Goal: Transaction & Acquisition: Purchase product/service

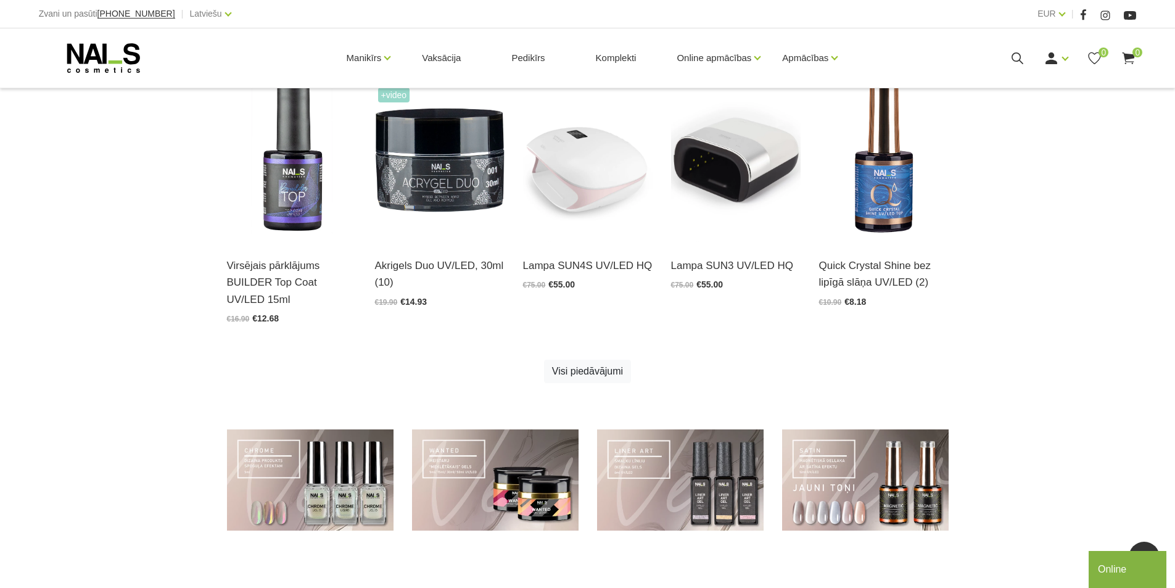
scroll to position [617, 0]
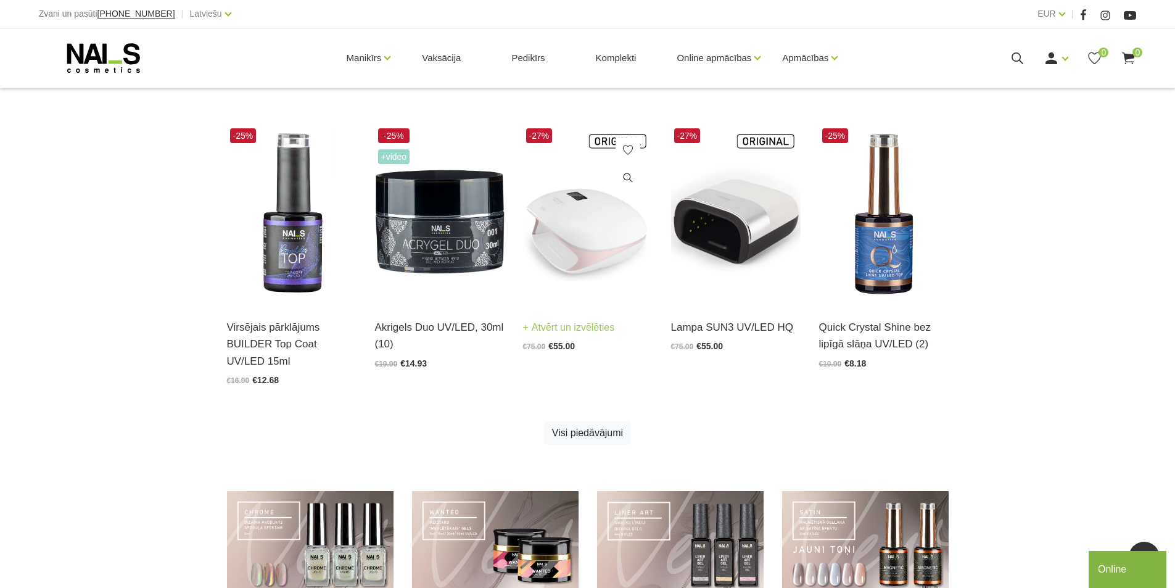
click at [587, 247] on img at bounding box center [588, 214] width 130 height 178
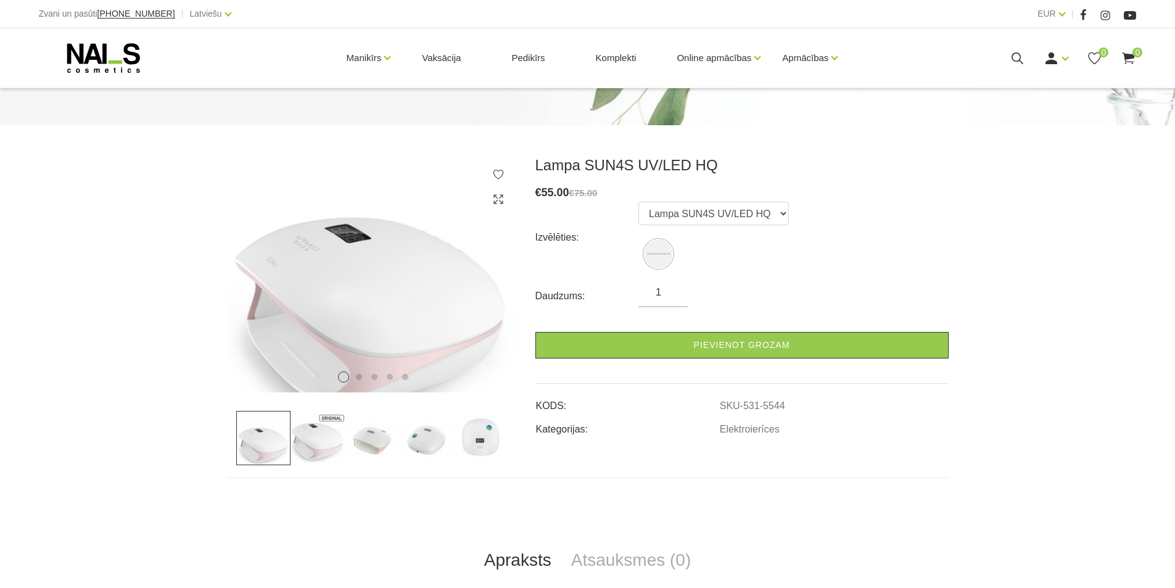
scroll to position [123, 0]
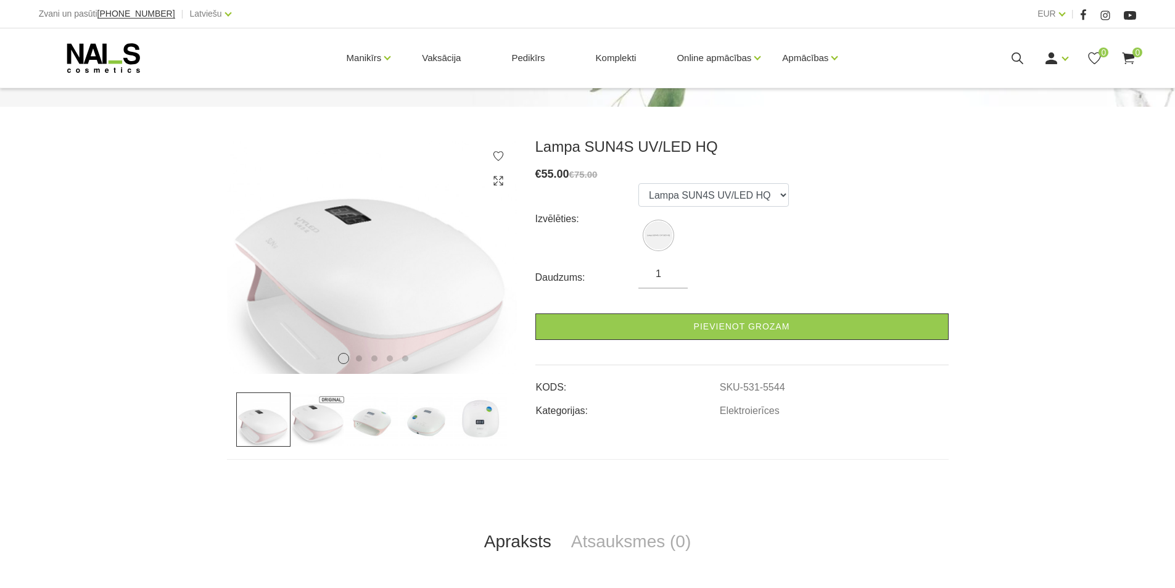
click at [329, 414] on img at bounding box center [318, 419] width 54 height 54
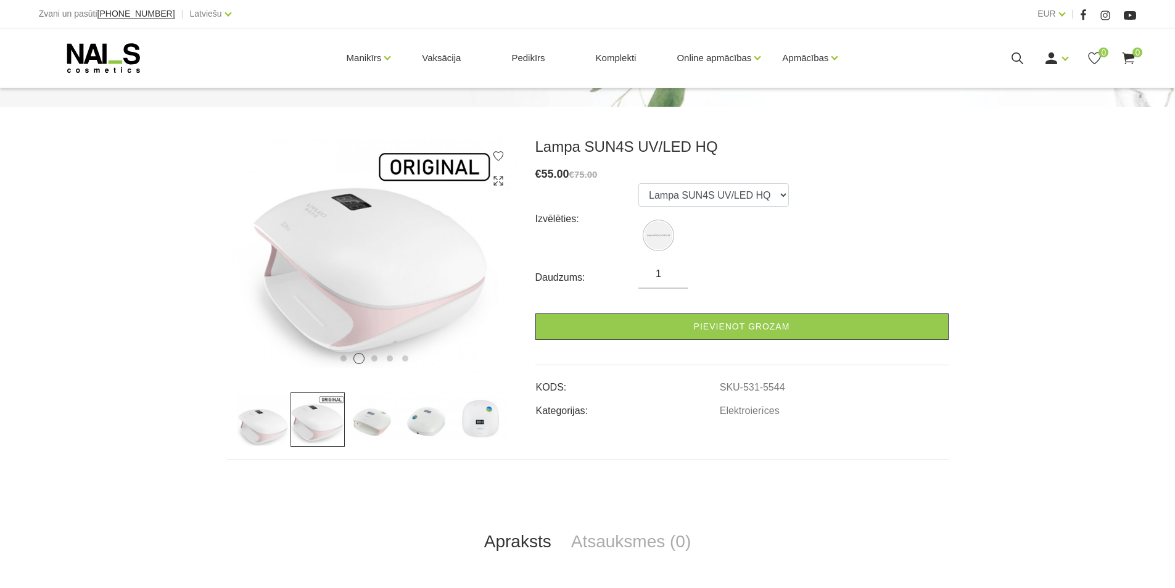
click at [374, 424] on img at bounding box center [372, 419] width 54 height 54
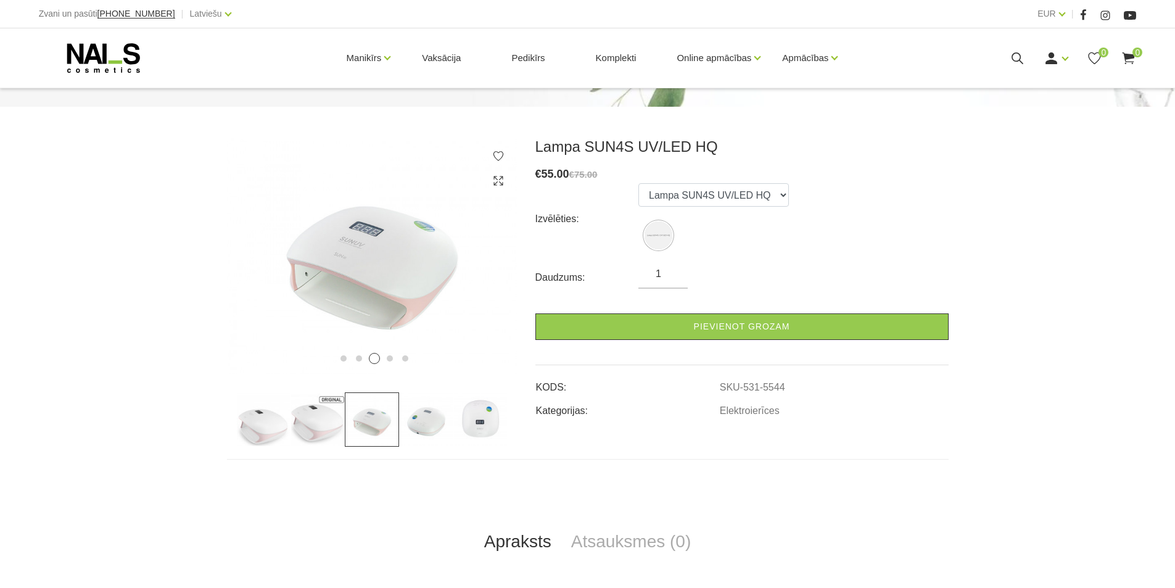
click at [452, 427] on img at bounding box center [426, 419] width 54 height 54
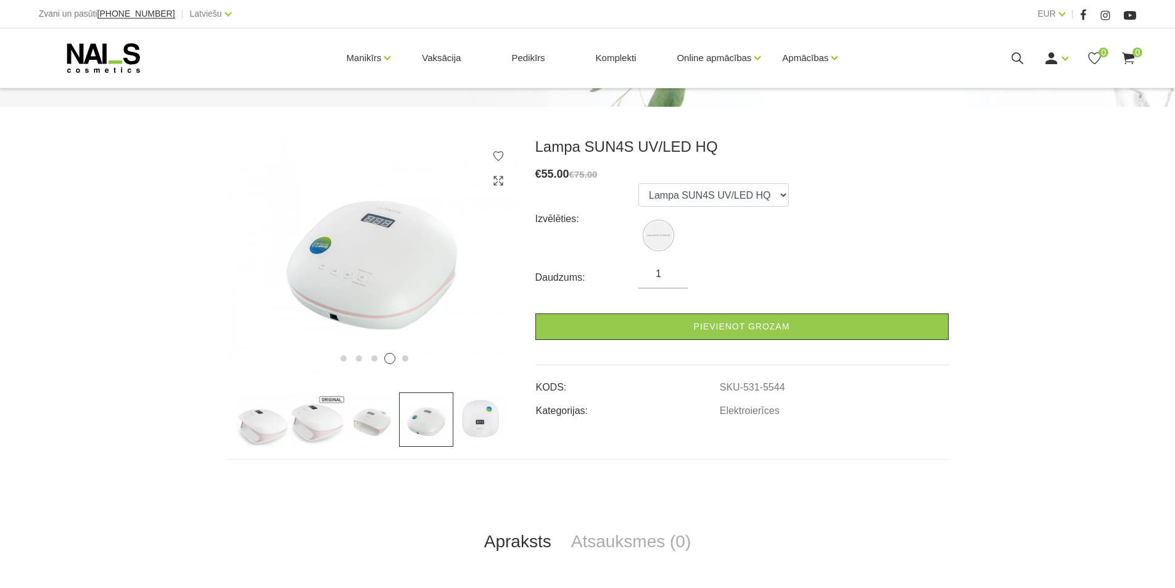
click at [493, 426] on img at bounding box center [480, 419] width 54 height 54
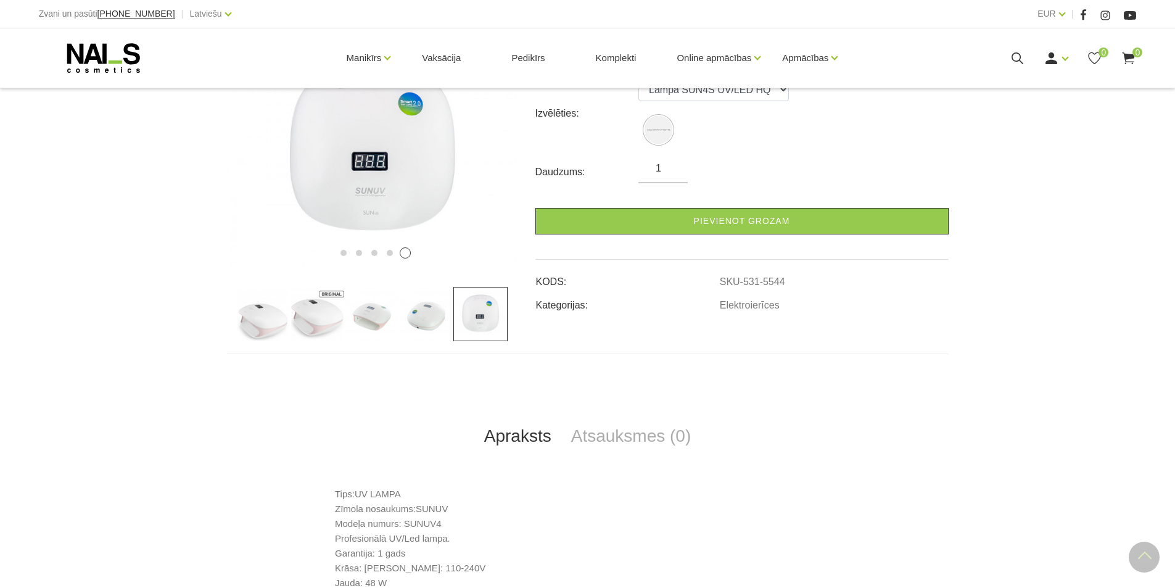
scroll to position [0, 0]
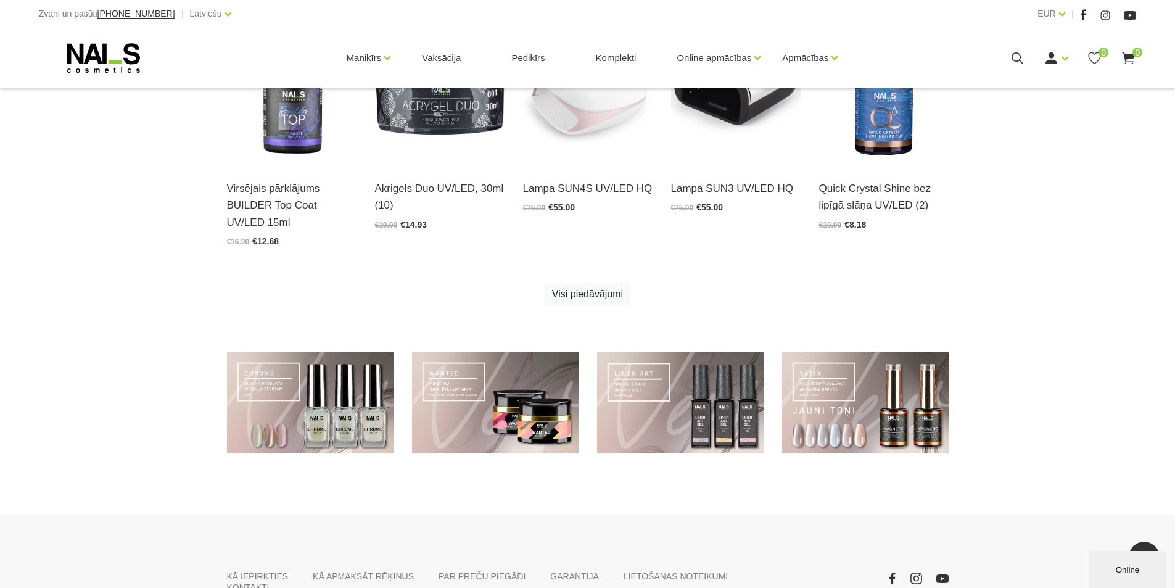
scroll to position [802, 0]
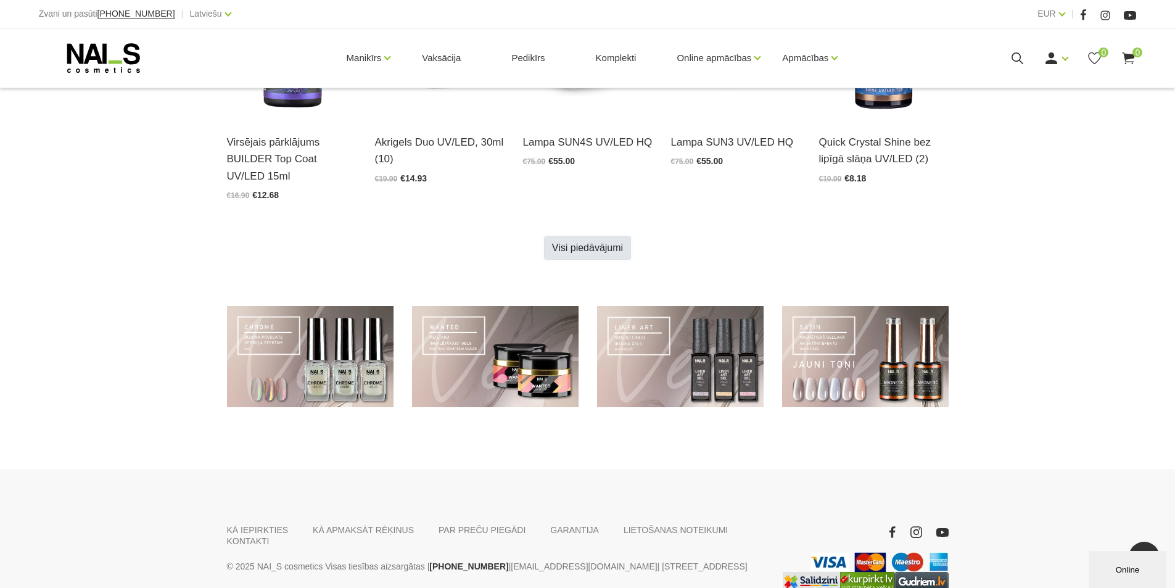
click at [564, 239] on link "Visi piedāvājumi" at bounding box center [587, 247] width 87 height 23
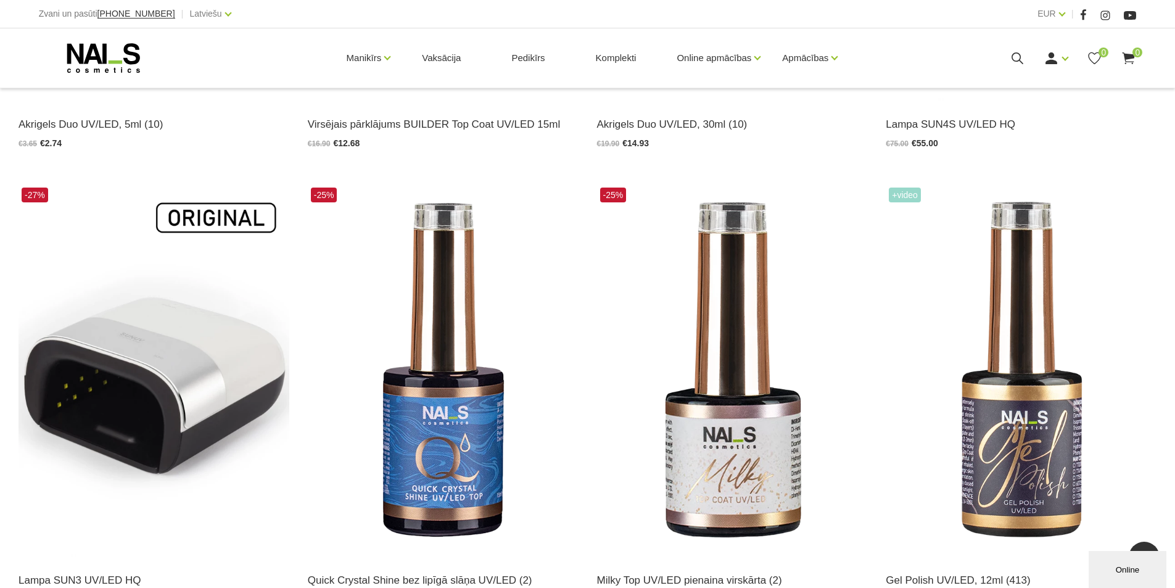
scroll to position [1172, 0]
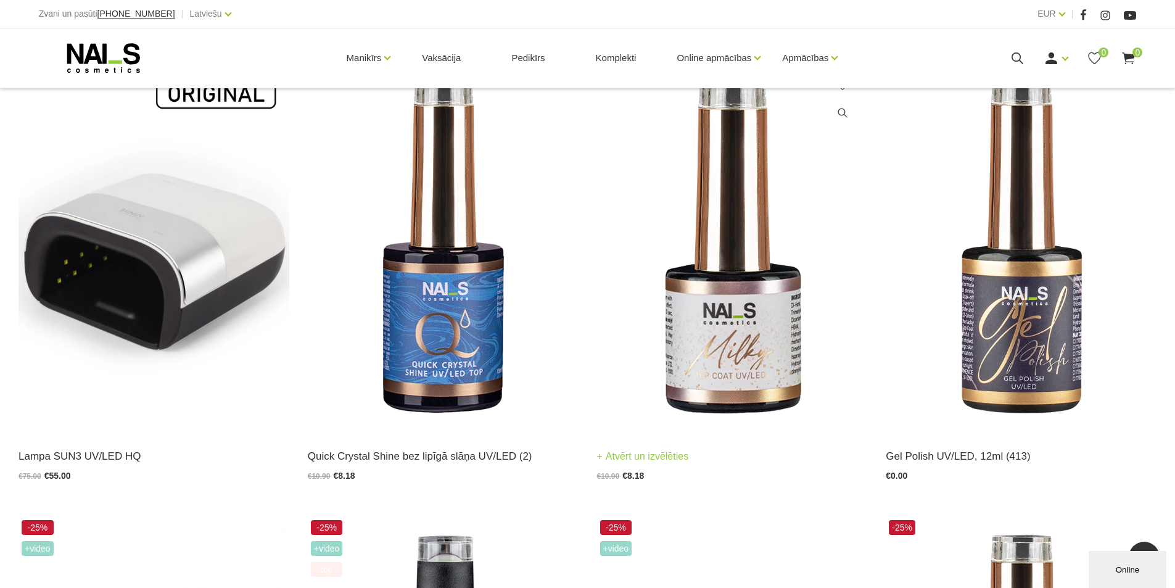
click at [736, 382] on img at bounding box center [732, 246] width 271 height 372
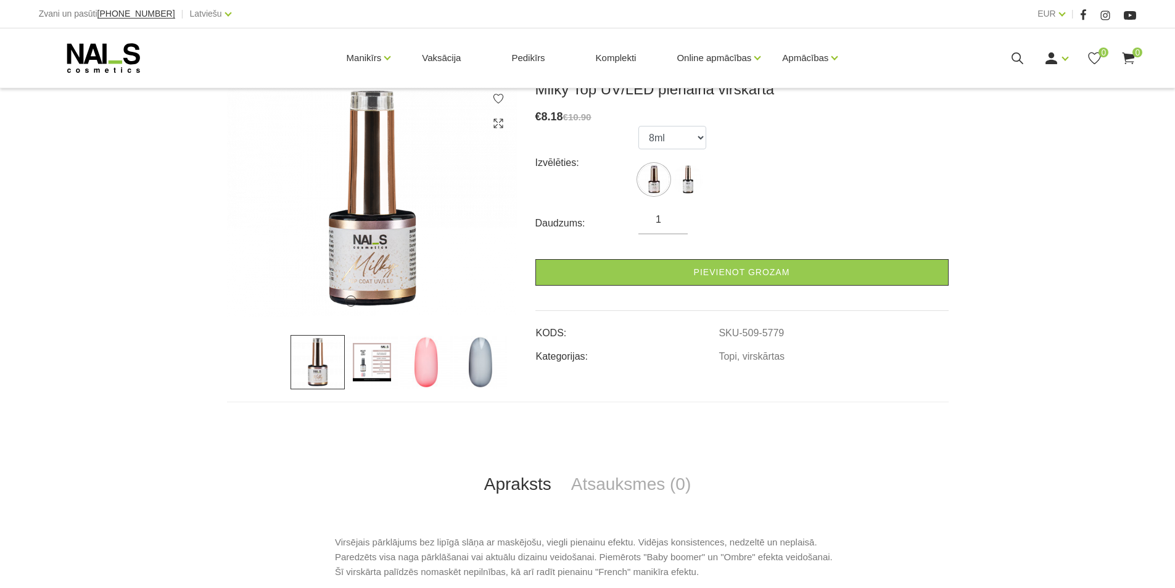
scroll to position [185, 0]
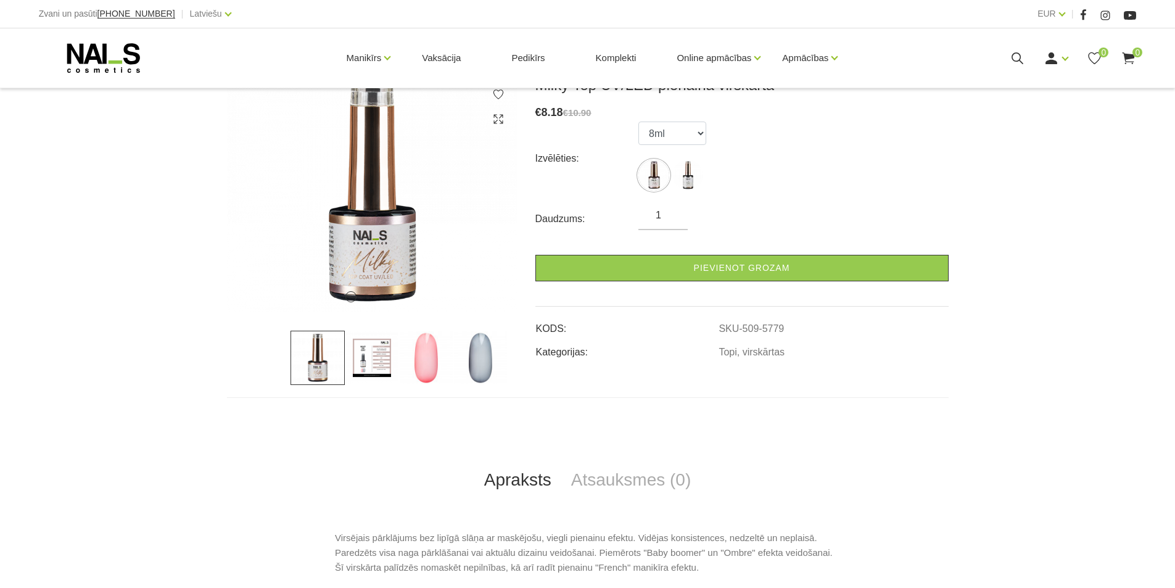
click at [432, 358] on img at bounding box center [426, 358] width 54 height 54
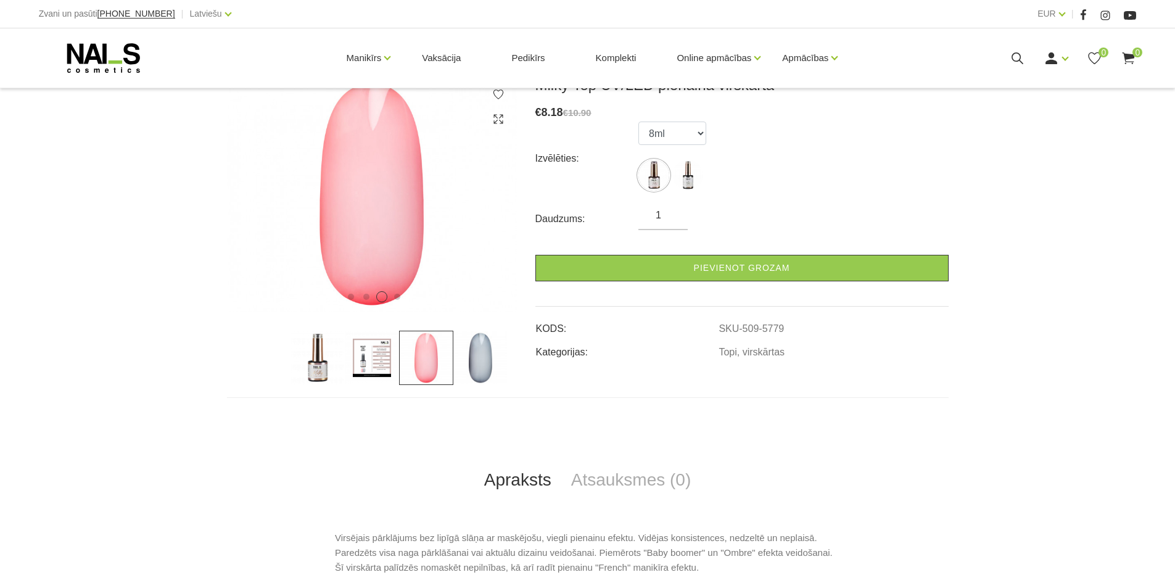
click at [470, 358] on img at bounding box center [480, 358] width 54 height 54
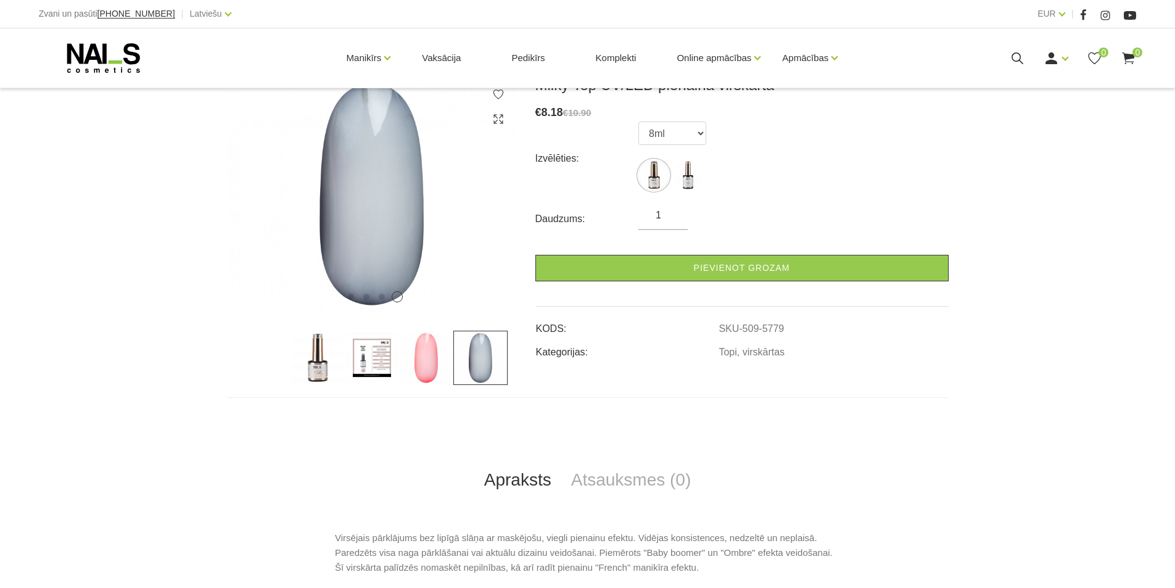
click at [442, 357] on img at bounding box center [426, 358] width 54 height 54
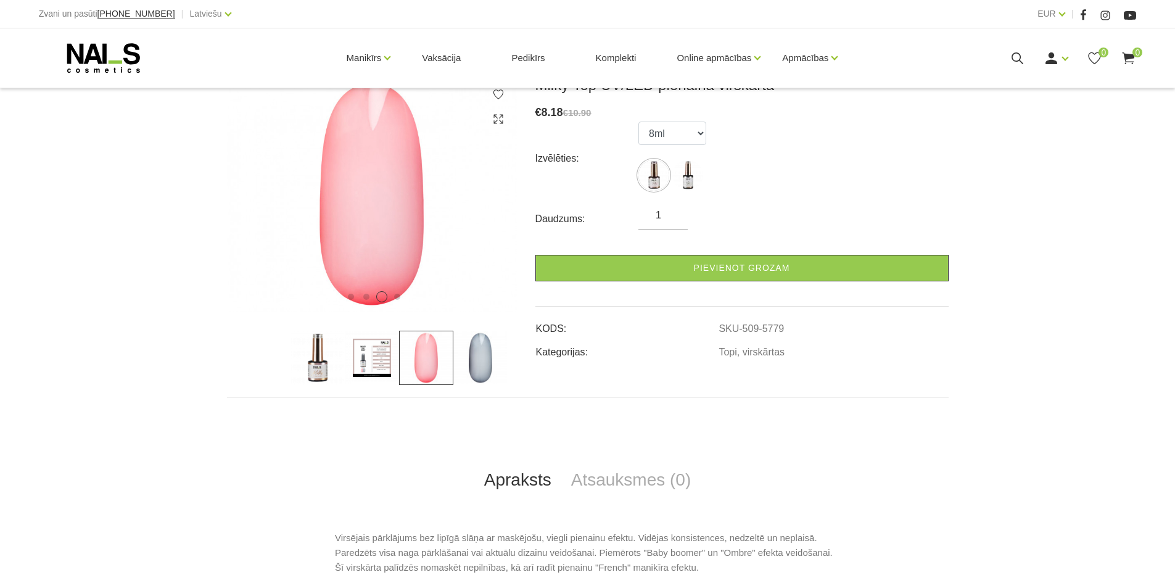
click at [379, 360] on img at bounding box center [372, 358] width 54 height 54
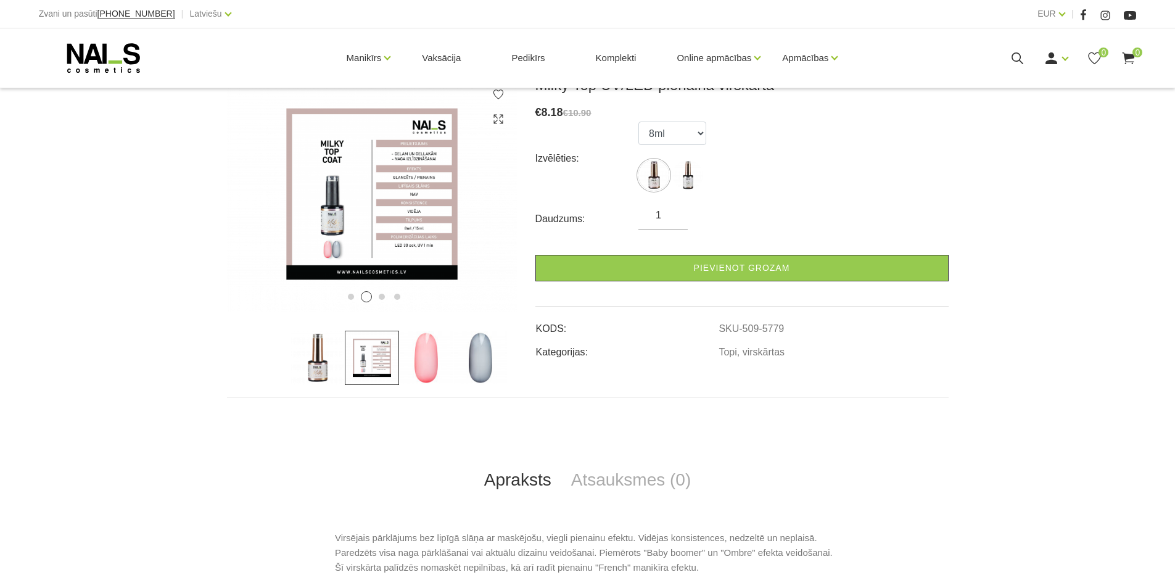
click at [313, 360] on img at bounding box center [318, 358] width 54 height 54
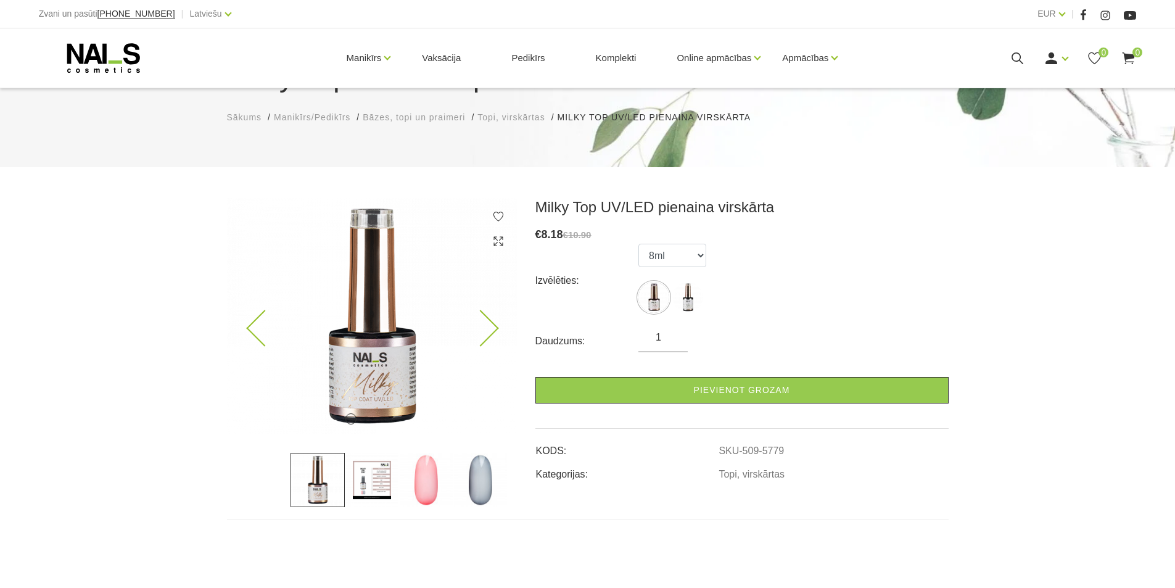
scroll to position [62, 0]
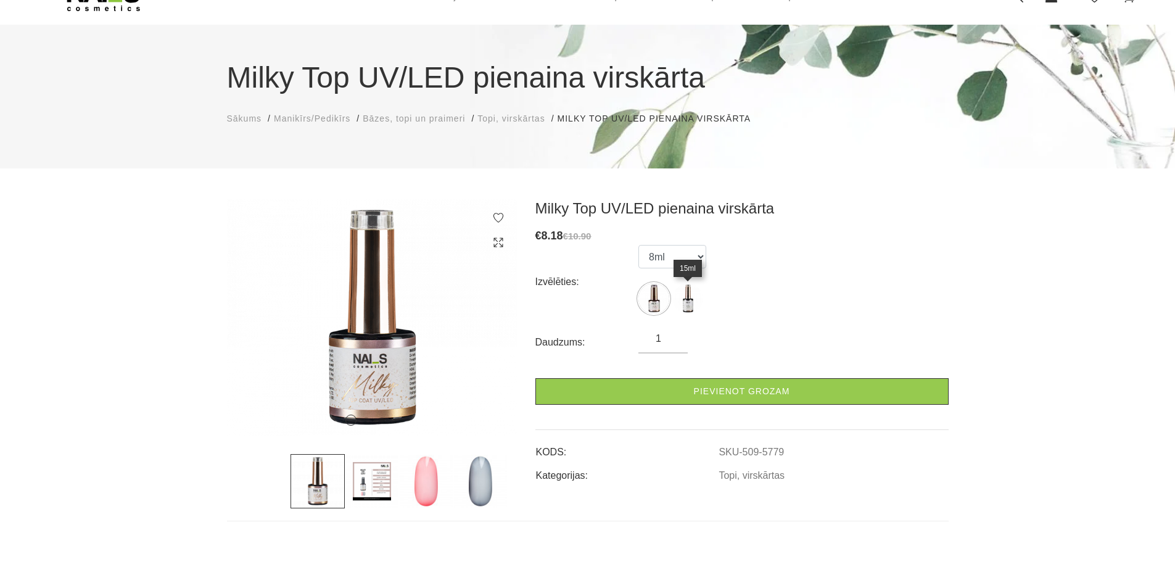
click at [683, 297] on img at bounding box center [687, 298] width 31 height 31
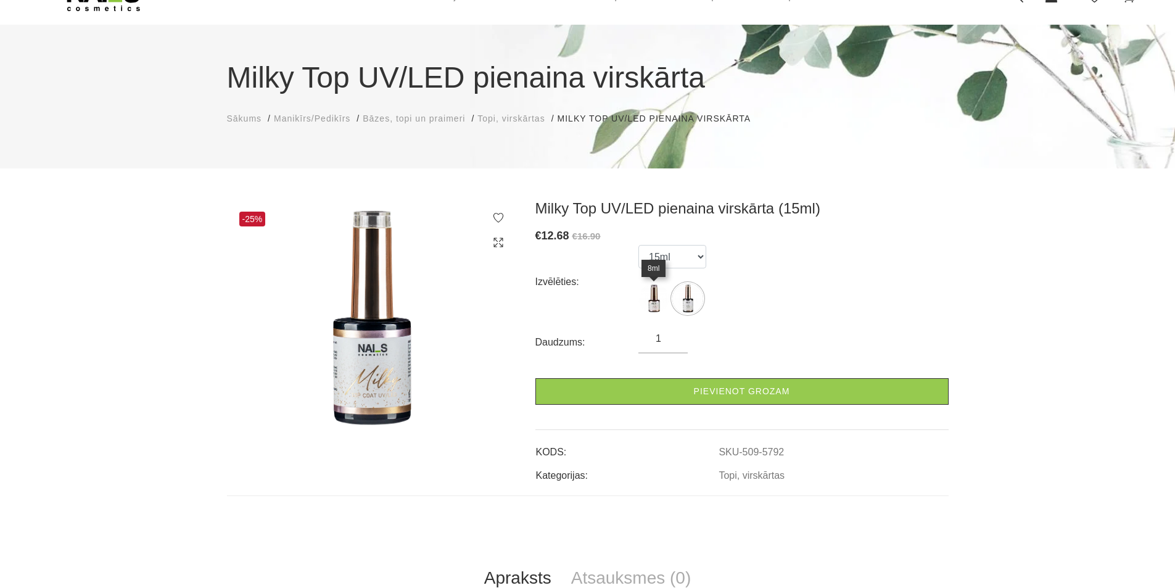
click at [651, 300] on img at bounding box center [653, 298] width 31 height 31
select select "5779"
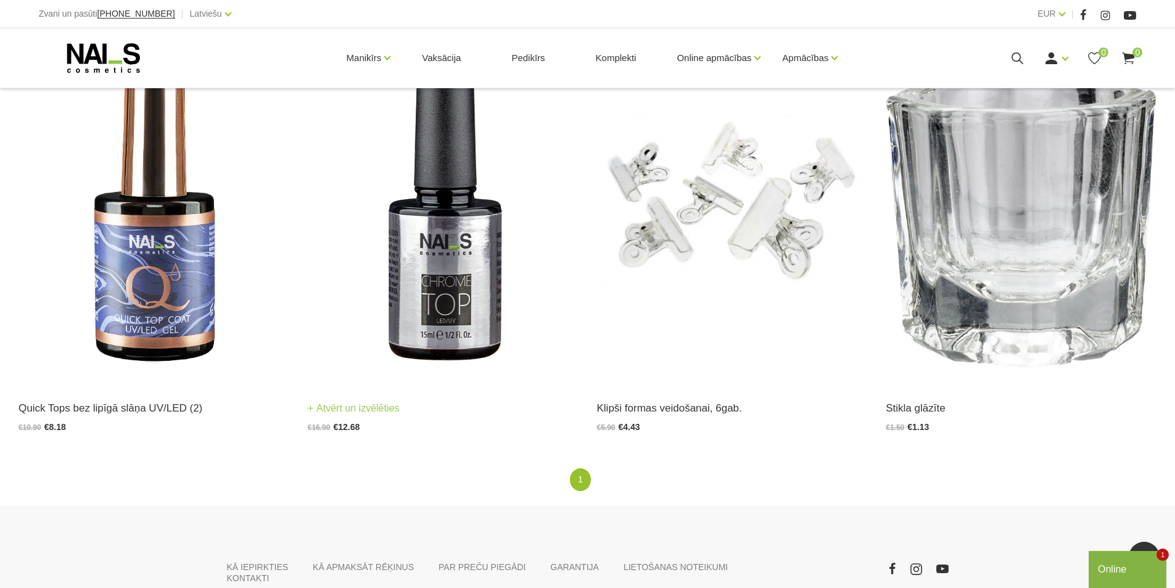
scroll to position [2128, 0]
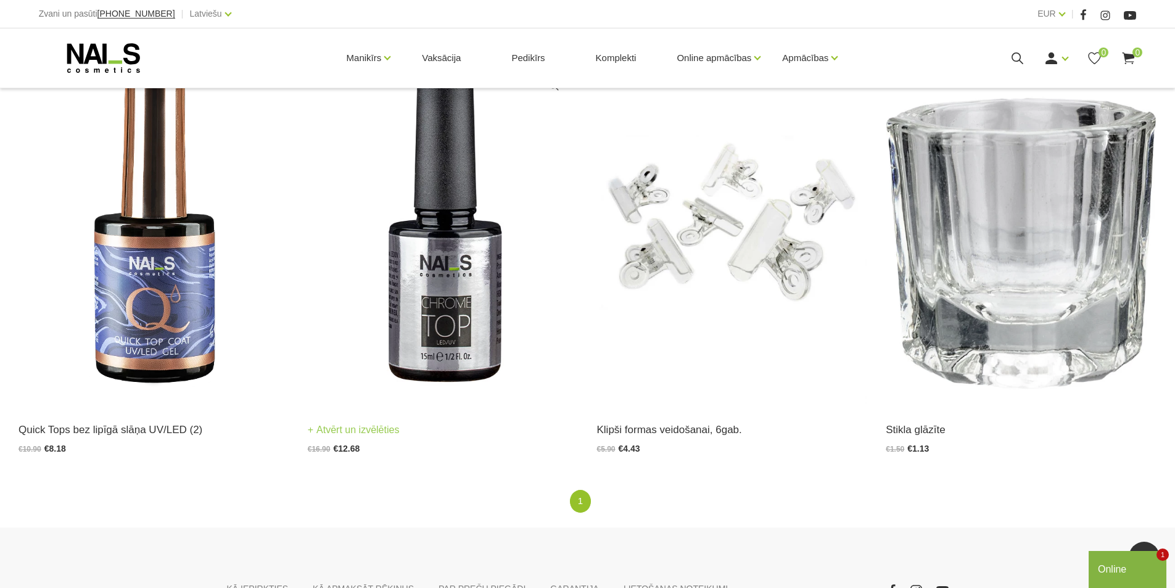
click at [463, 247] on img at bounding box center [443, 219] width 271 height 372
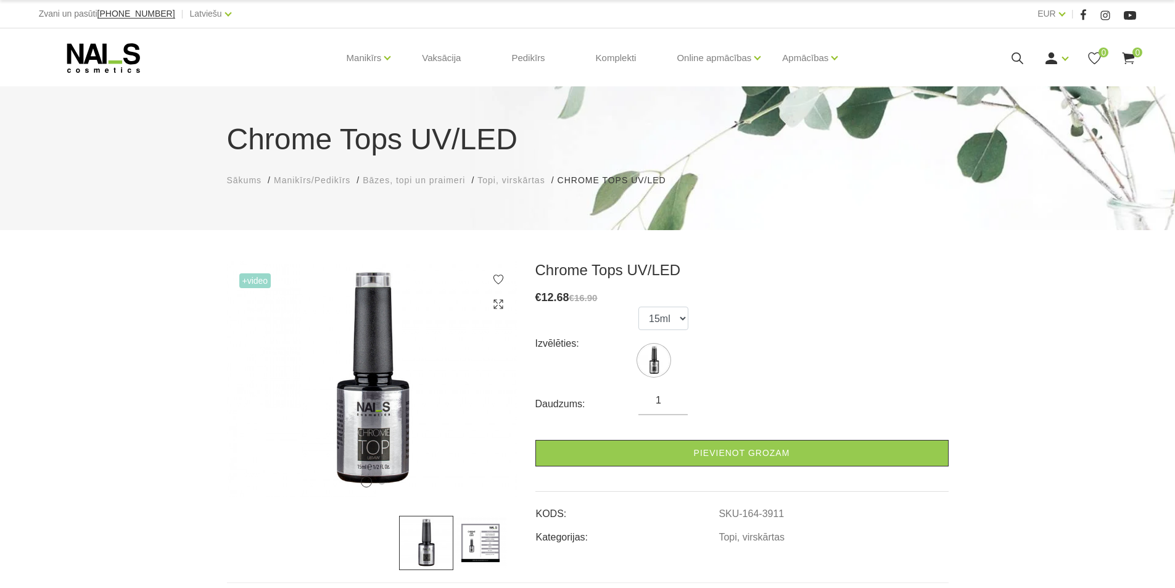
click at [469, 544] on img at bounding box center [480, 543] width 54 height 54
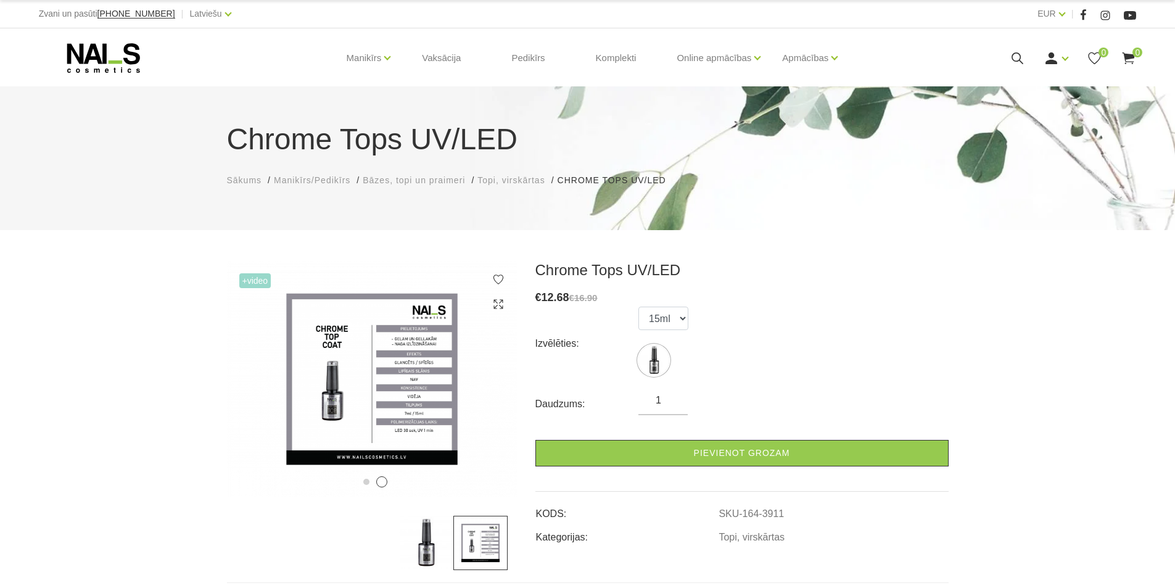
drag, startPoint x: 423, startPoint y: 544, endPoint x: 411, endPoint y: 531, distance: 17.5
click at [423, 545] on img at bounding box center [426, 543] width 54 height 54
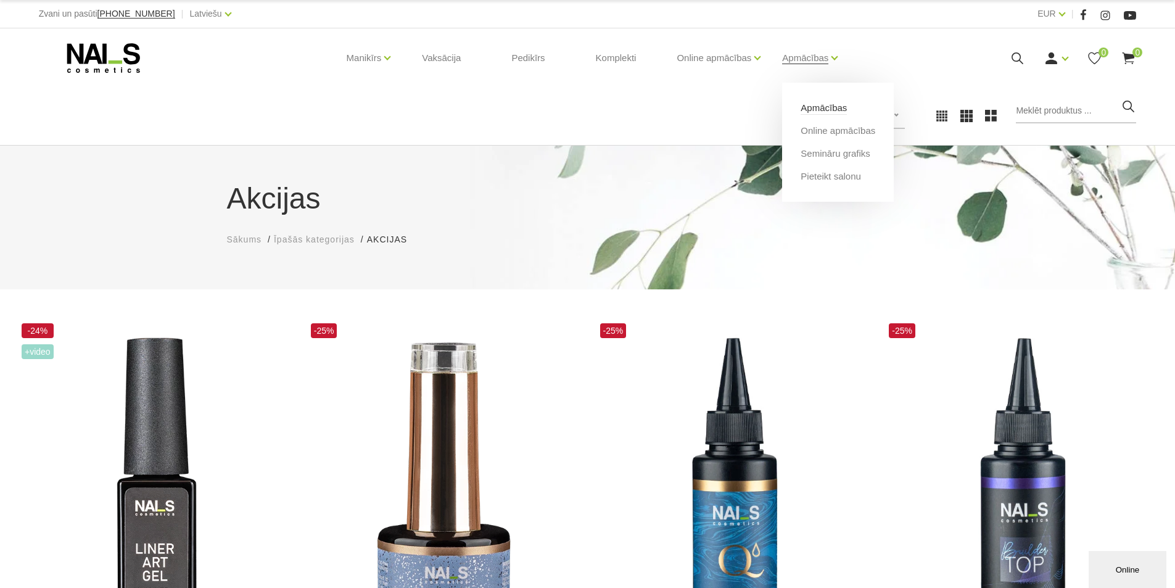
click at [827, 110] on link "Apmācības" at bounding box center [824, 108] width 46 height 14
